Goal: Find specific page/section: Find specific page/section

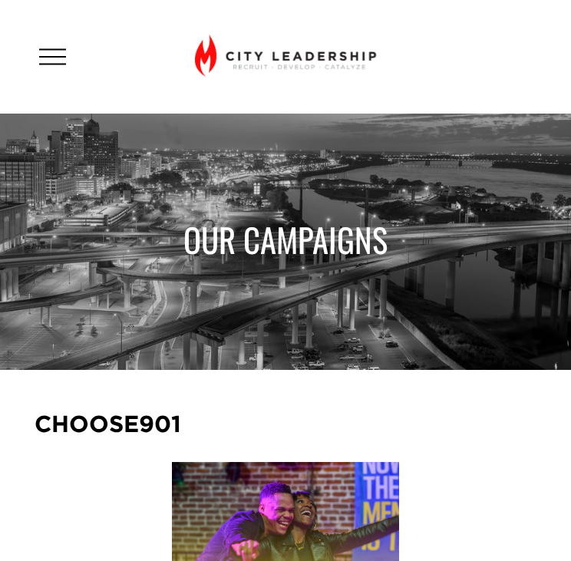
click at [48, 58] on div at bounding box center [52, 57] width 27 height 27
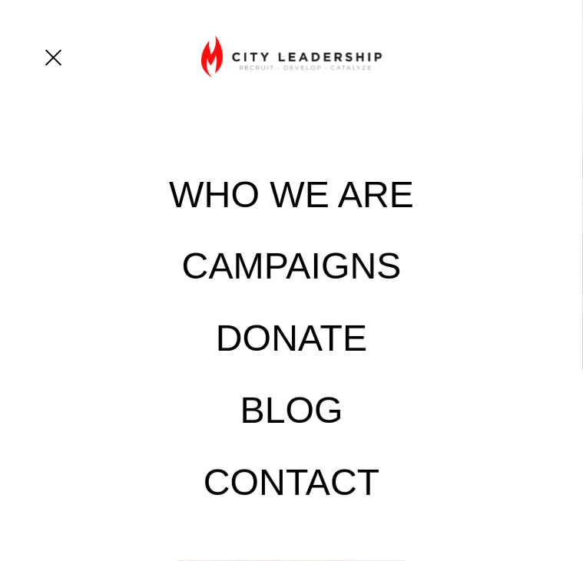
click at [212, 212] on div "WHO WE ARE" at bounding box center [291, 193] width 583 height 72
click at [217, 189] on link "WHO WE ARE" at bounding box center [291, 193] width 245 height 37
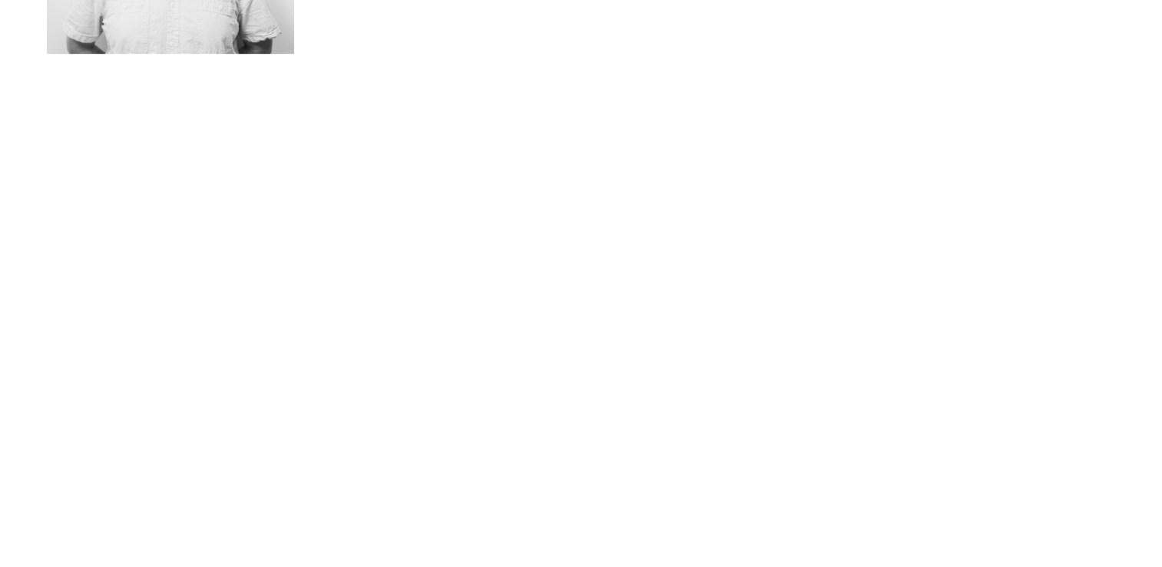
scroll to position [1197, 0]
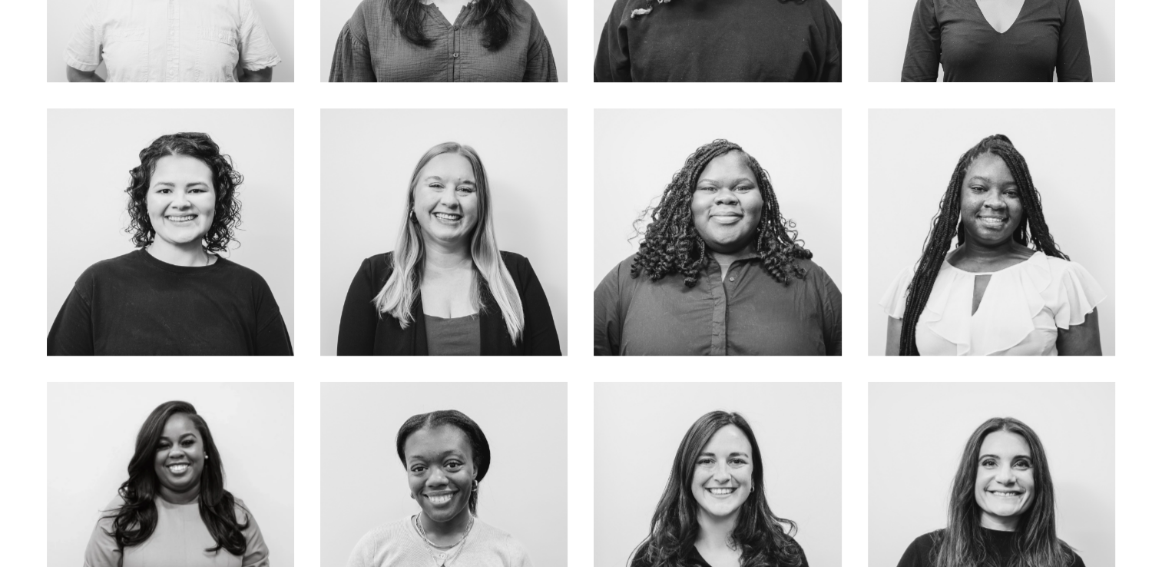
click at [536, 244] on div at bounding box center [443, 231] width 247 height 247
